Goal: Information Seeking & Learning: Learn about a topic

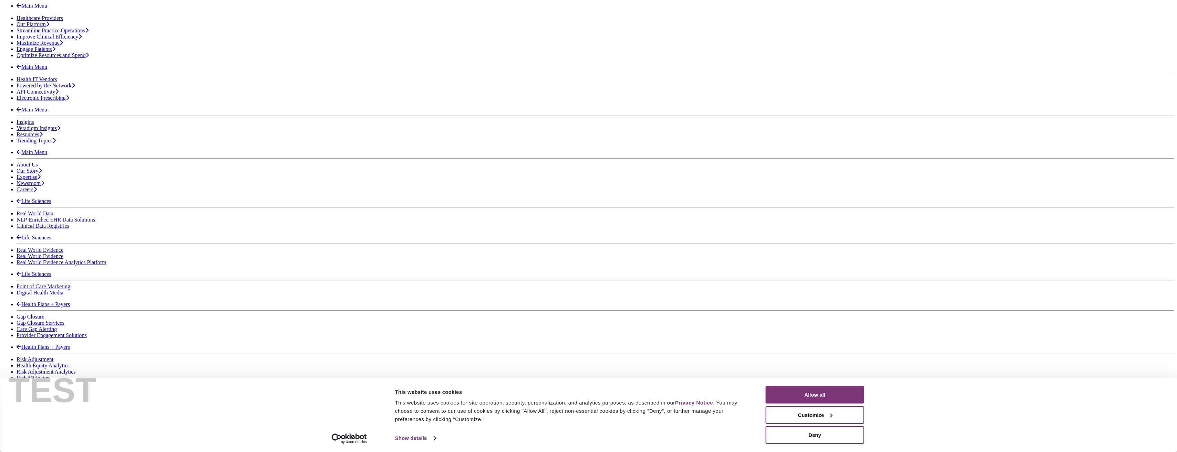
scroll to position [160, 0]
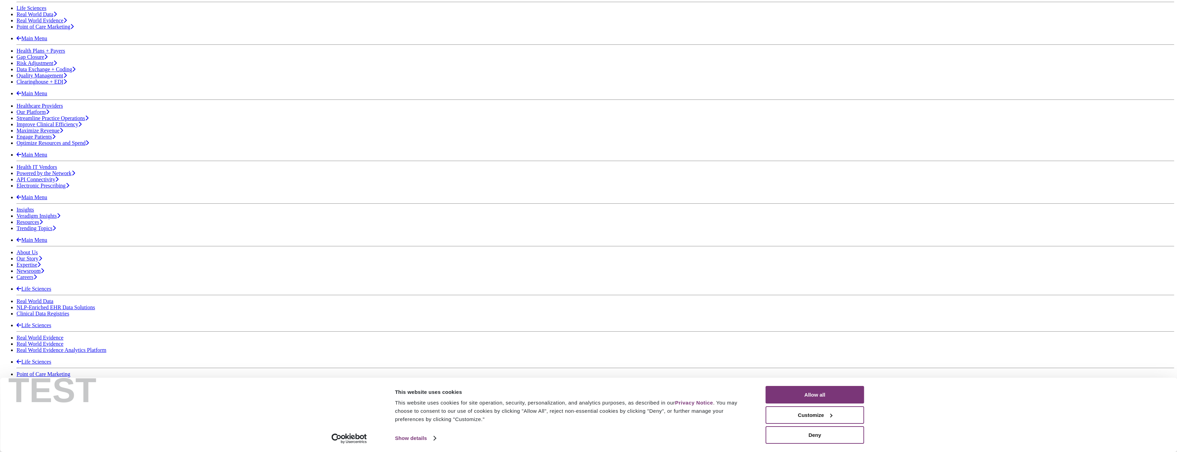
drag, startPoint x: 836, startPoint y: 389, endPoint x: 844, endPoint y: 322, distance: 67.6
click at [288, 242] on button "Allow all" at bounding box center [817, 395] width 98 height 18
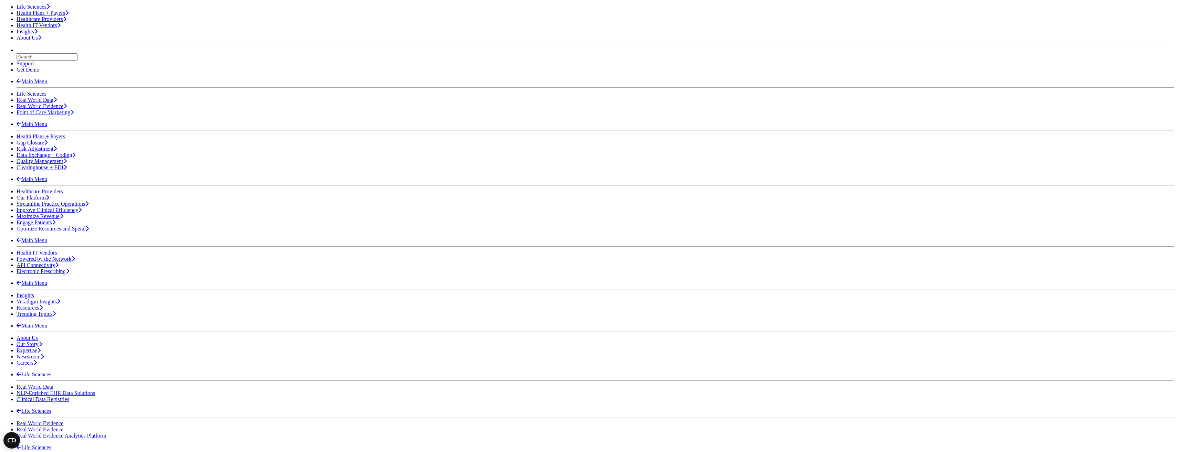
scroll to position [91, 0]
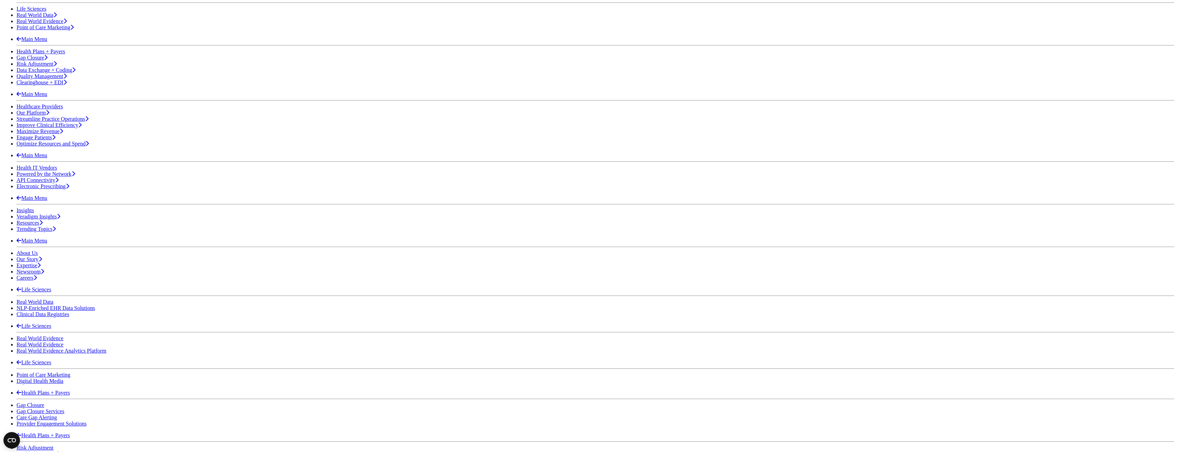
scroll to position [126, 0]
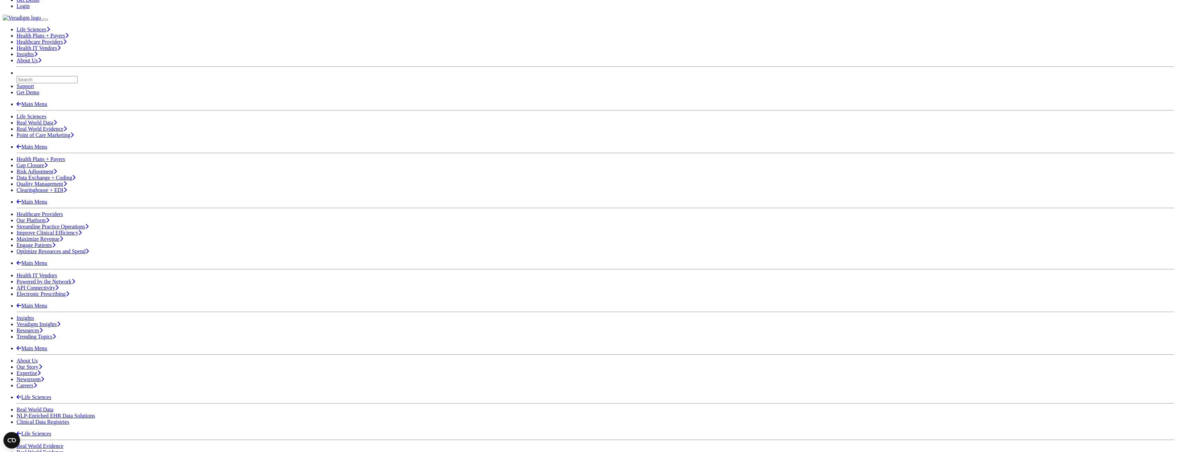
scroll to position [69, 0]
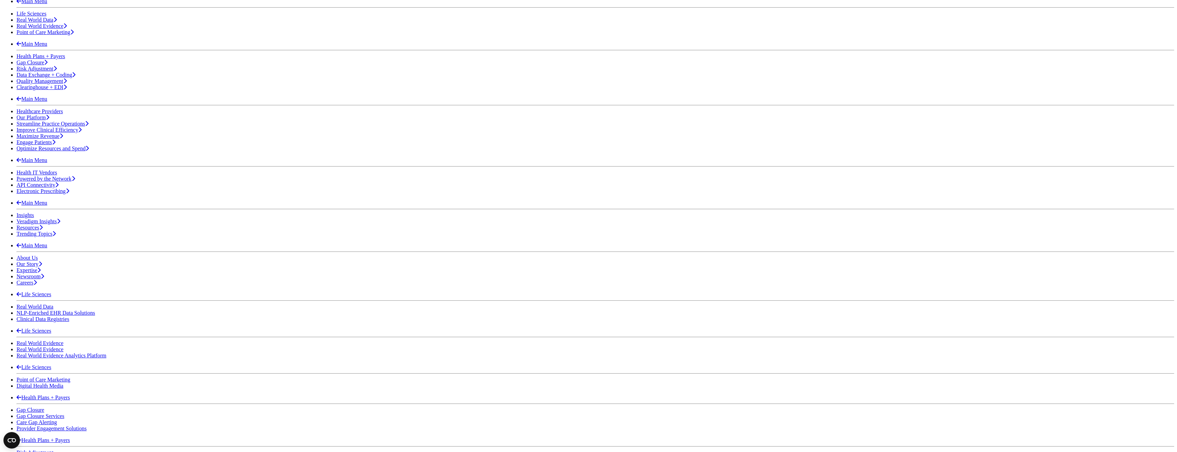
scroll to position [138, 0]
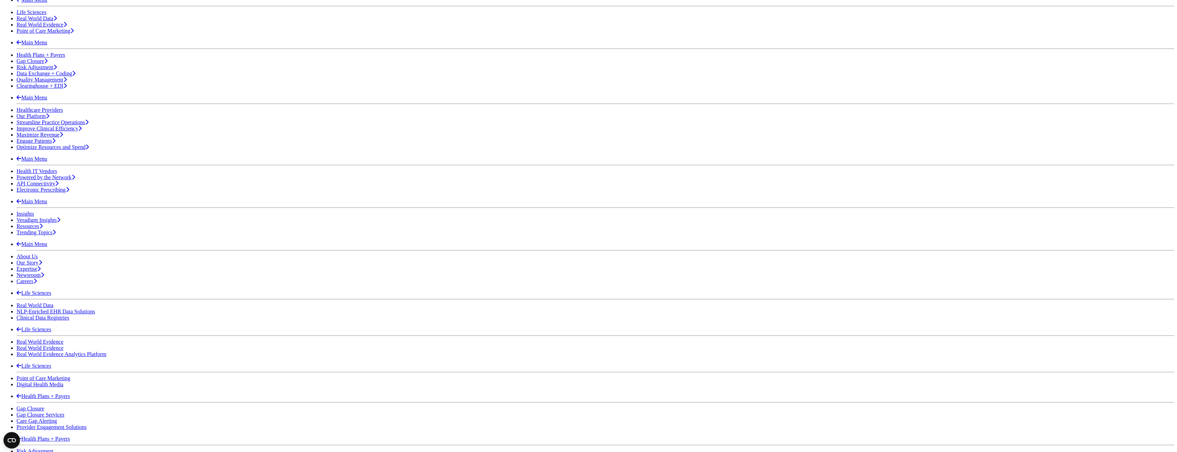
scroll to position [172, 0]
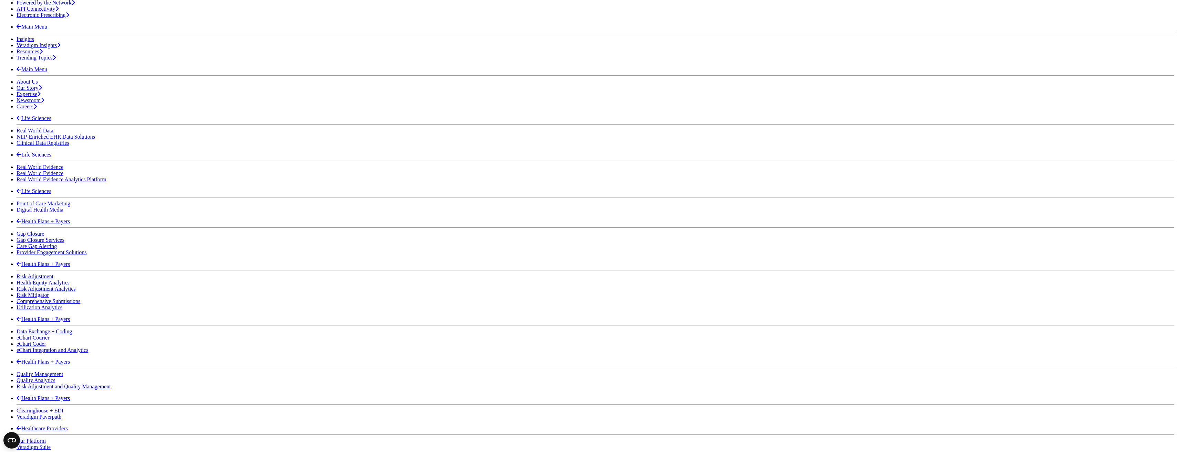
scroll to position [251, 0]
